Goal: Task Accomplishment & Management: Complete application form

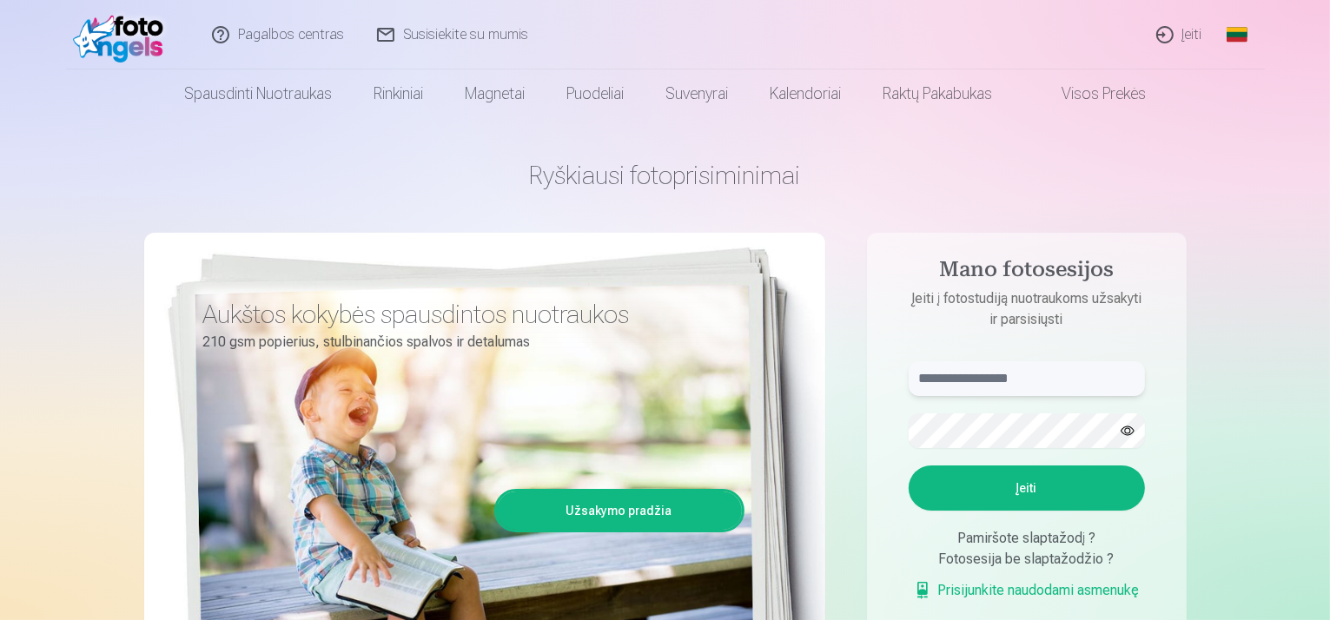
type input "**********"
click at [1036, 489] on button "Įeiti" at bounding box center [1027, 488] width 236 height 45
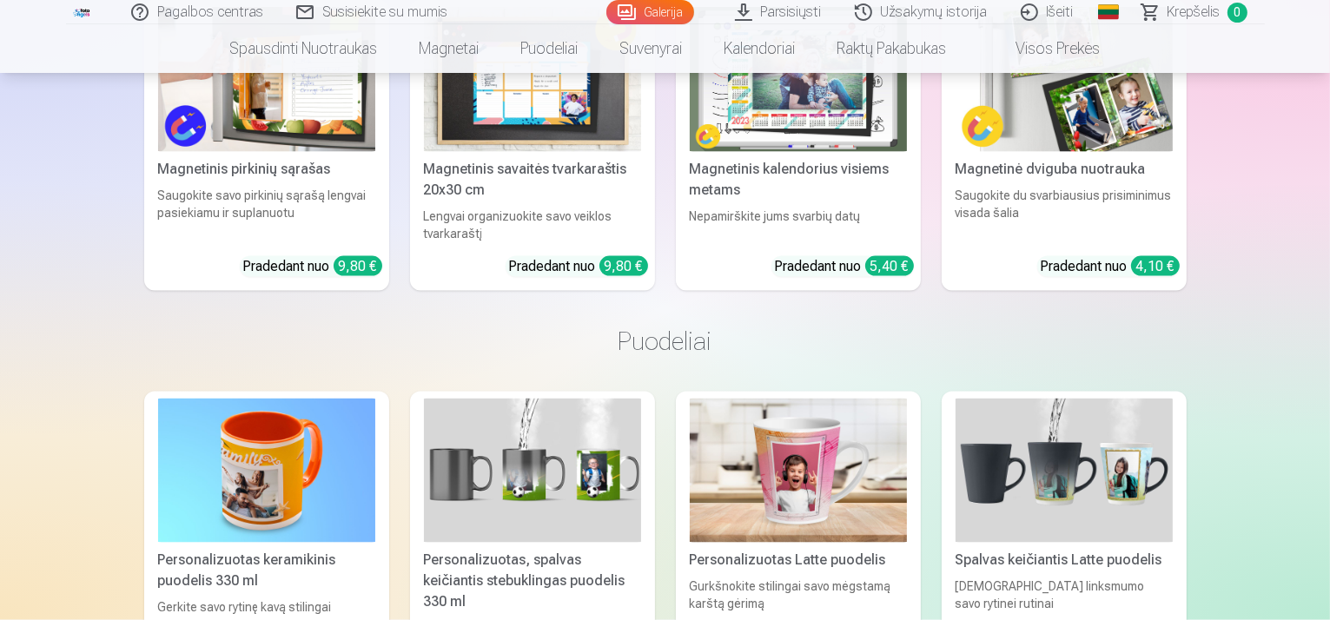
scroll to position [1825, 0]
